Goal: Entertainment & Leisure: Consume media (video, audio)

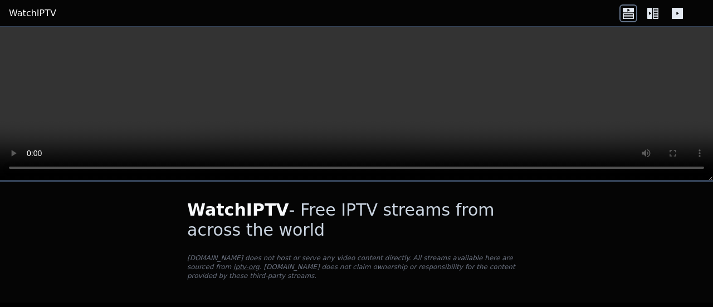
click at [537, 212] on div "WatchIPTV - Free IPTV streams from across the world [DOMAIN_NAME] does not host…" at bounding box center [356, 242] width 374 height 120
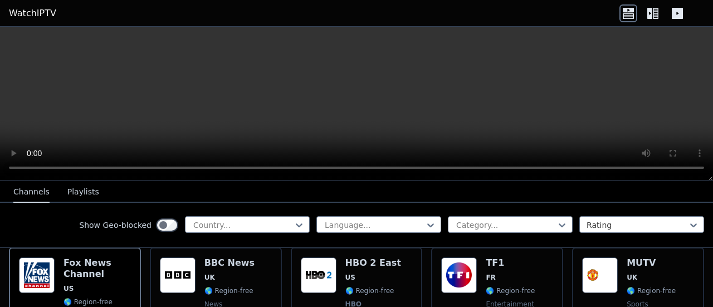
scroll to position [134, 0]
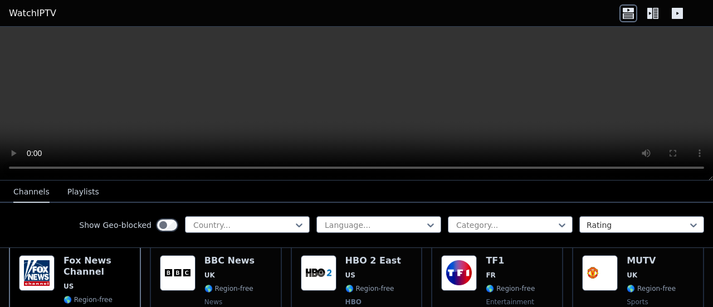
click at [235, 215] on div "Show Geo-blocked Country... Language... Category... Rating" at bounding box center [356, 225] width 713 height 45
click at [234, 223] on div at bounding box center [242, 225] width 101 height 11
click at [234, 223] on div "*" at bounding box center [242, 225] width 101 height 11
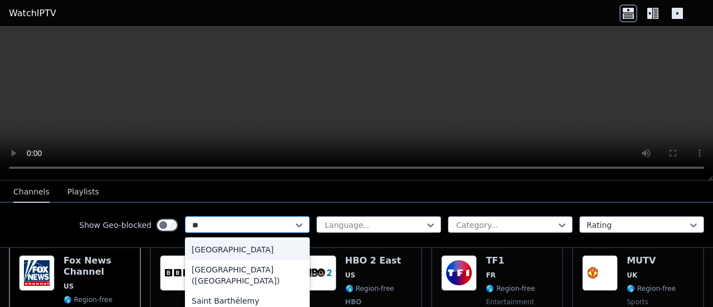
type input "*"
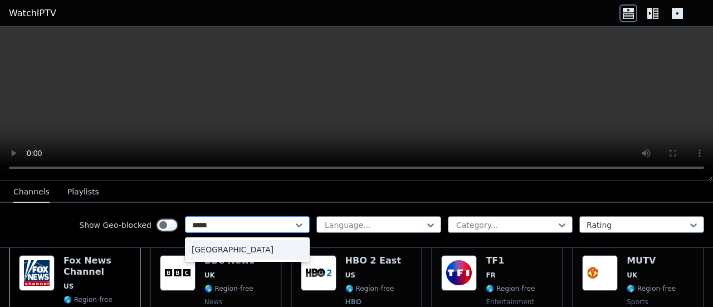
type input "******"
click at [228, 246] on div "[GEOGRAPHIC_DATA]" at bounding box center [247, 250] width 125 height 20
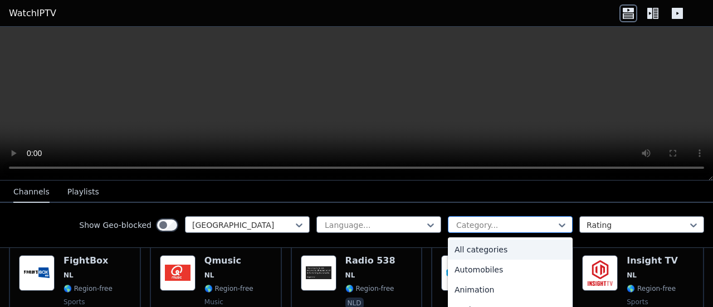
click at [480, 221] on div at bounding box center [505, 225] width 101 height 11
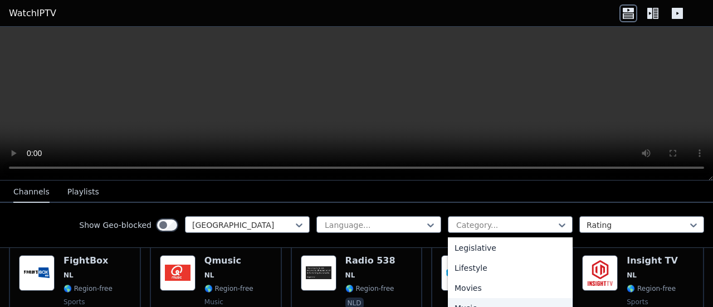
click at [532, 287] on div "Movies" at bounding box center [510, 288] width 125 height 20
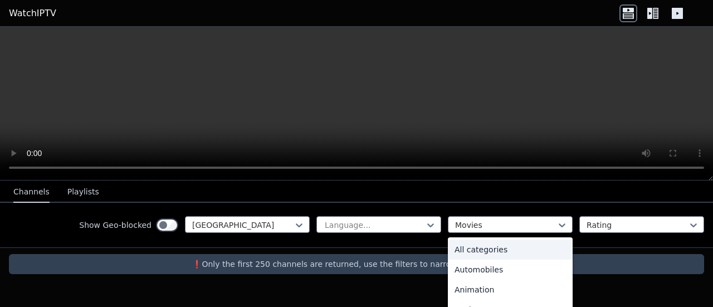
click at [478, 243] on div "All categories" at bounding box center [510, 250] width 125 height 20
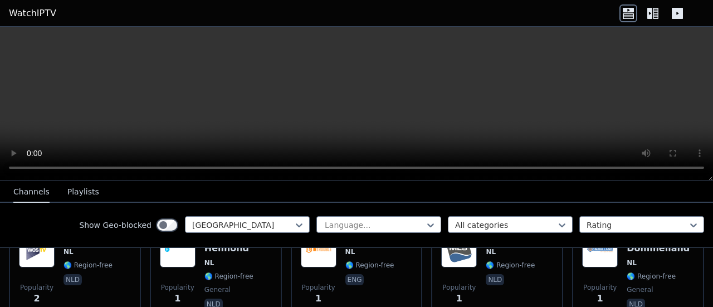
scroll to position [4051, 0]
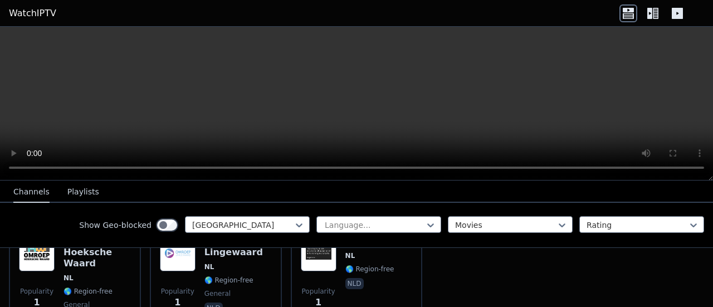
scroll to position [109, 0]
